Goal: Find specific fact: Find specific fact

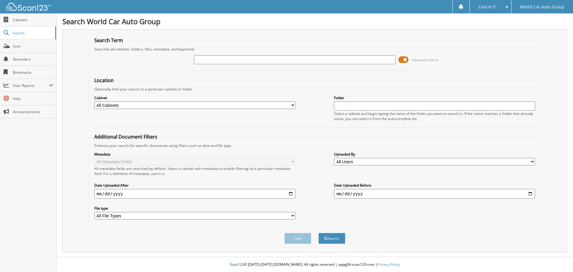
click at [263, 62] on input "text" at bounding box center [294, 59] width 201 height 9
type input "352915"
click at [319, 233] on button "Search" at bounding box center [332, 238] width 27 height 11
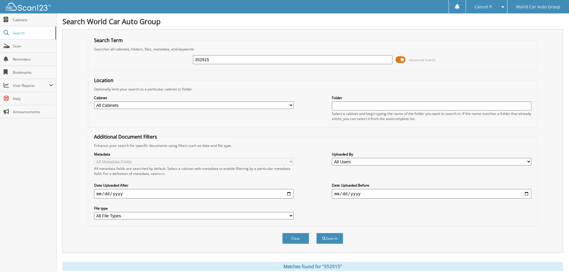
click at [403, 59] on span at bounding box center [400, 59] width 10 height 9
